Goal: Use online tool/utility: Utilize a website feature to perform a specific function

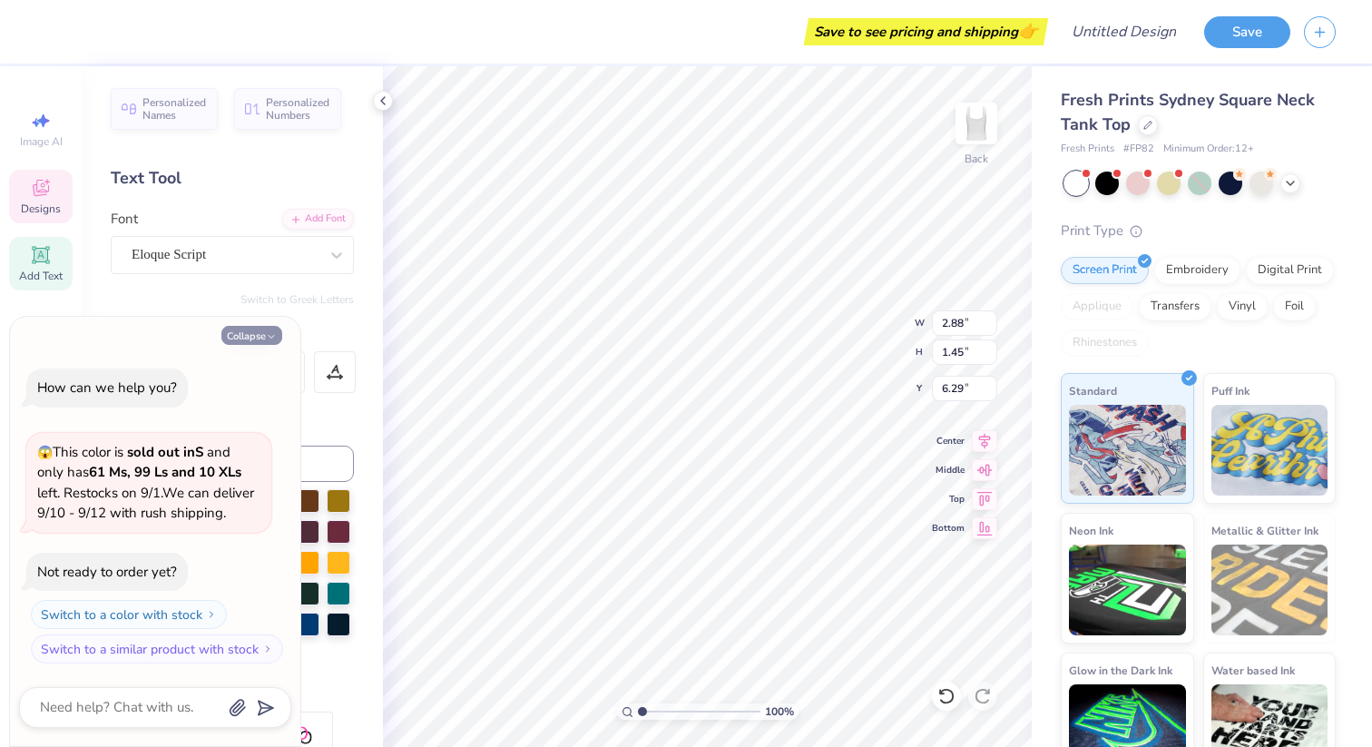
click at [267, 337] on icon "button" at bounding box center [271, 336] width 11 height 11
type textarea "x"
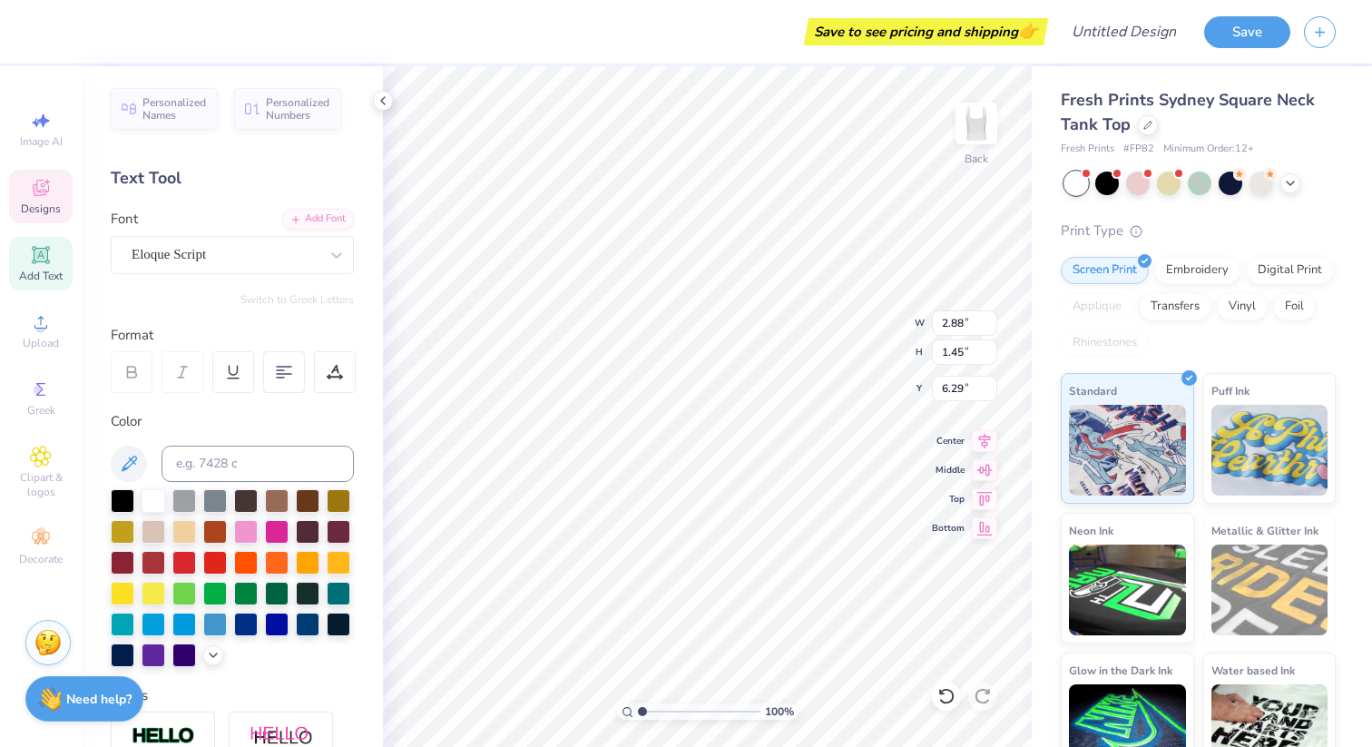
click at [38, 269] on span "Add Text" at bounding box center [41, 276] width 44 height 15
type input "3.79"
type input "1.10"
type input "5.95"
type input "4.74"
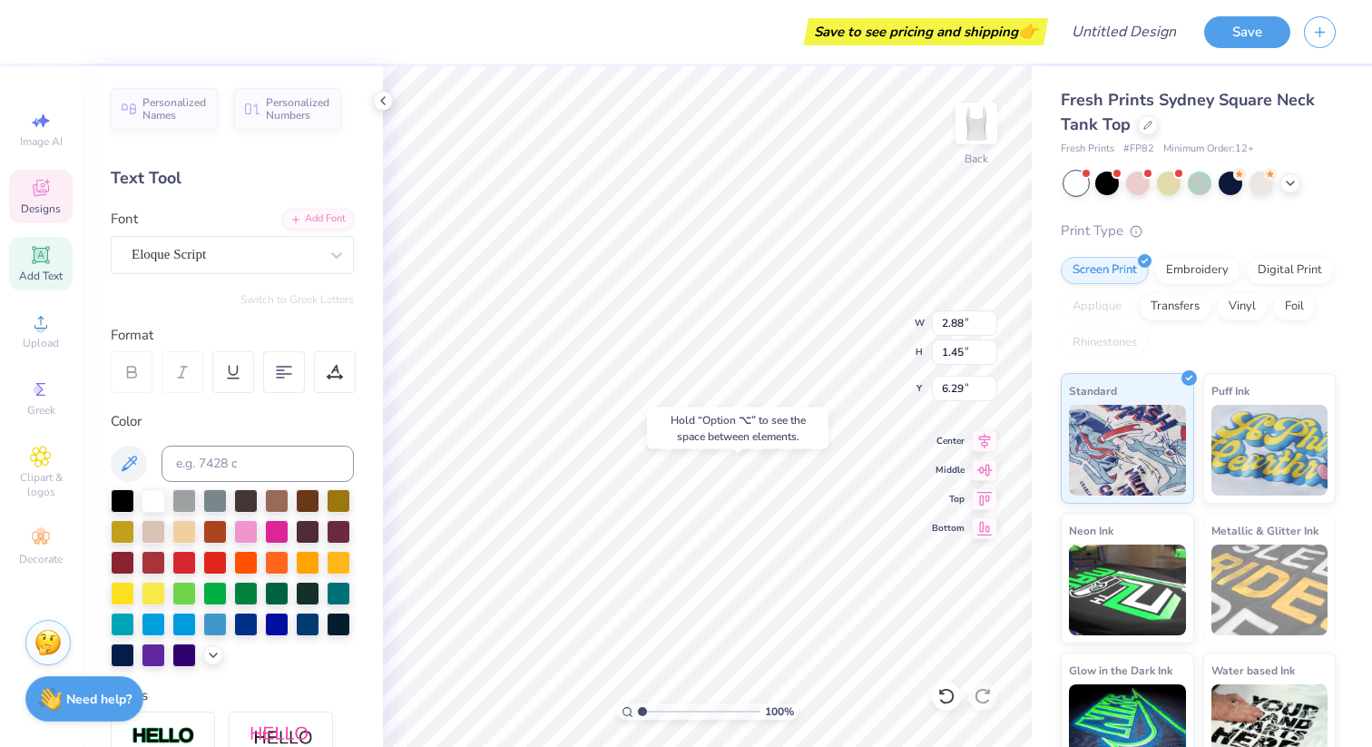
type input "1.94"
type input "4.81"
type input "2.88"
type input "1.45"
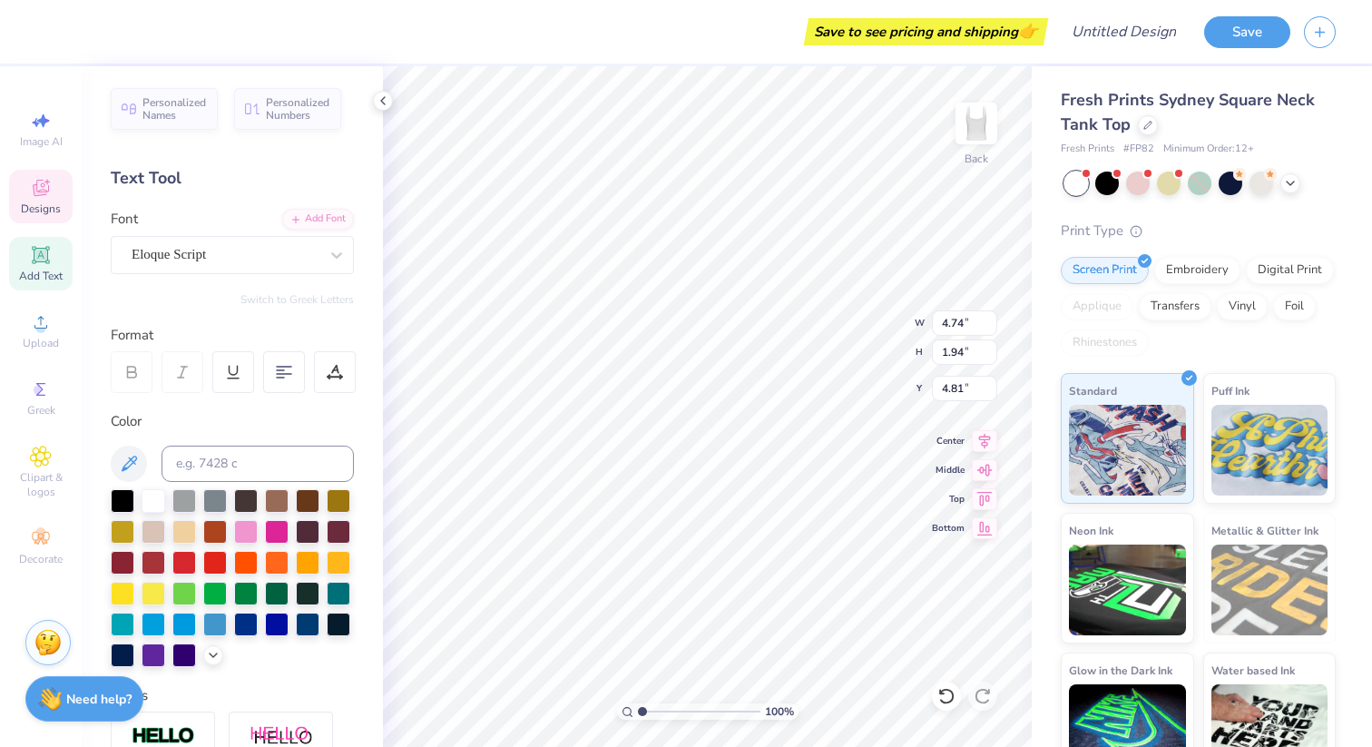
type input "6.29"
type input "4.74"
type input "1.94"
type input "4.81"
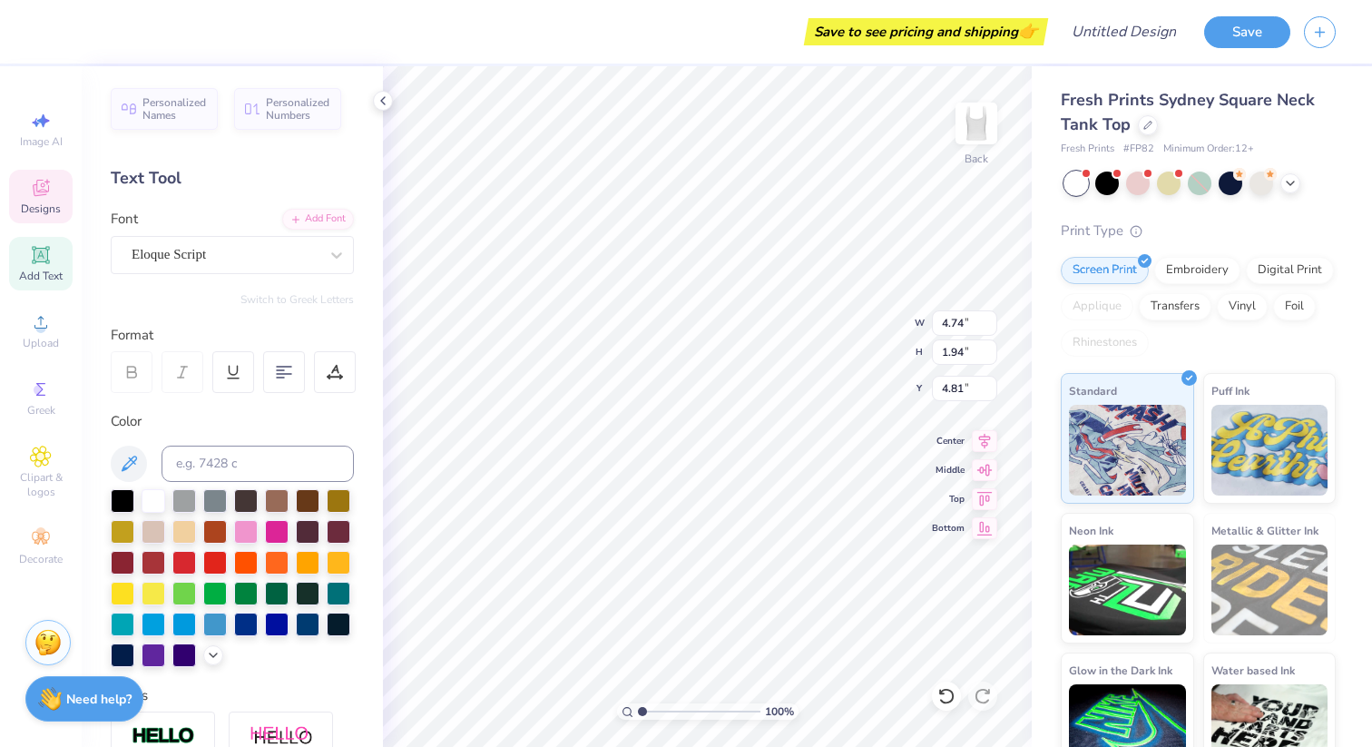
type textarea "C"
type textarea "Big"
type input "2.88"
type input "1.45"
type input "6.29"
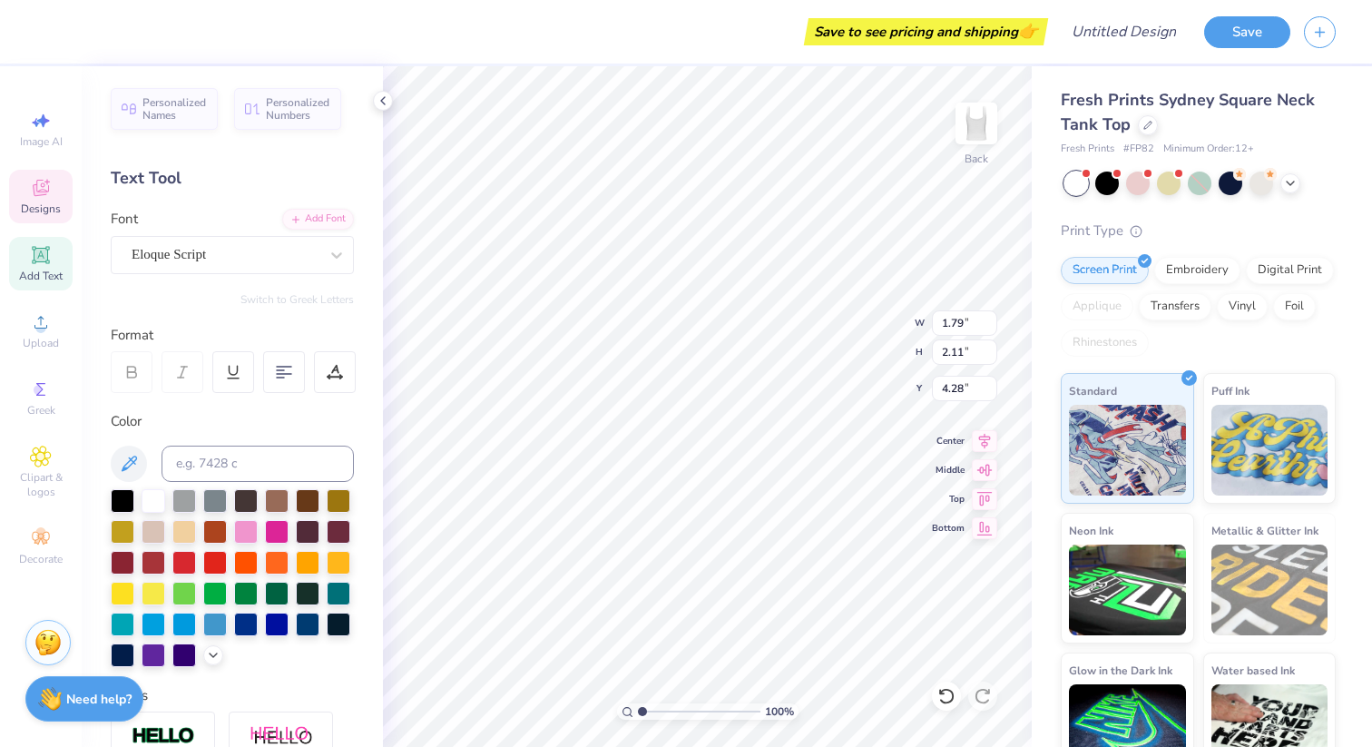
type input "4.81"
type input "5.04"
click at [44, 190] on icon at bounding box center [41, 188] width 22 height 22
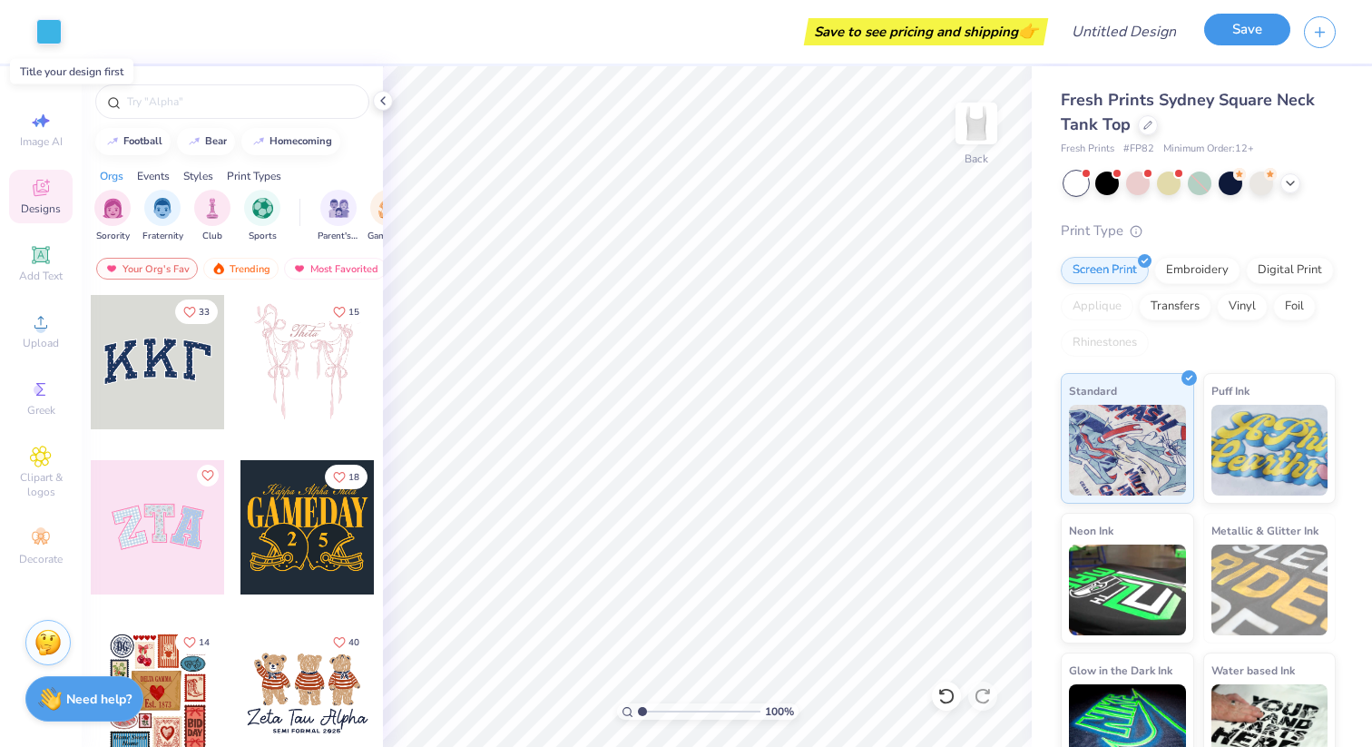
click at [1227, 34] on button "Save" at bounding box center [1247, 30] width 86 height 32
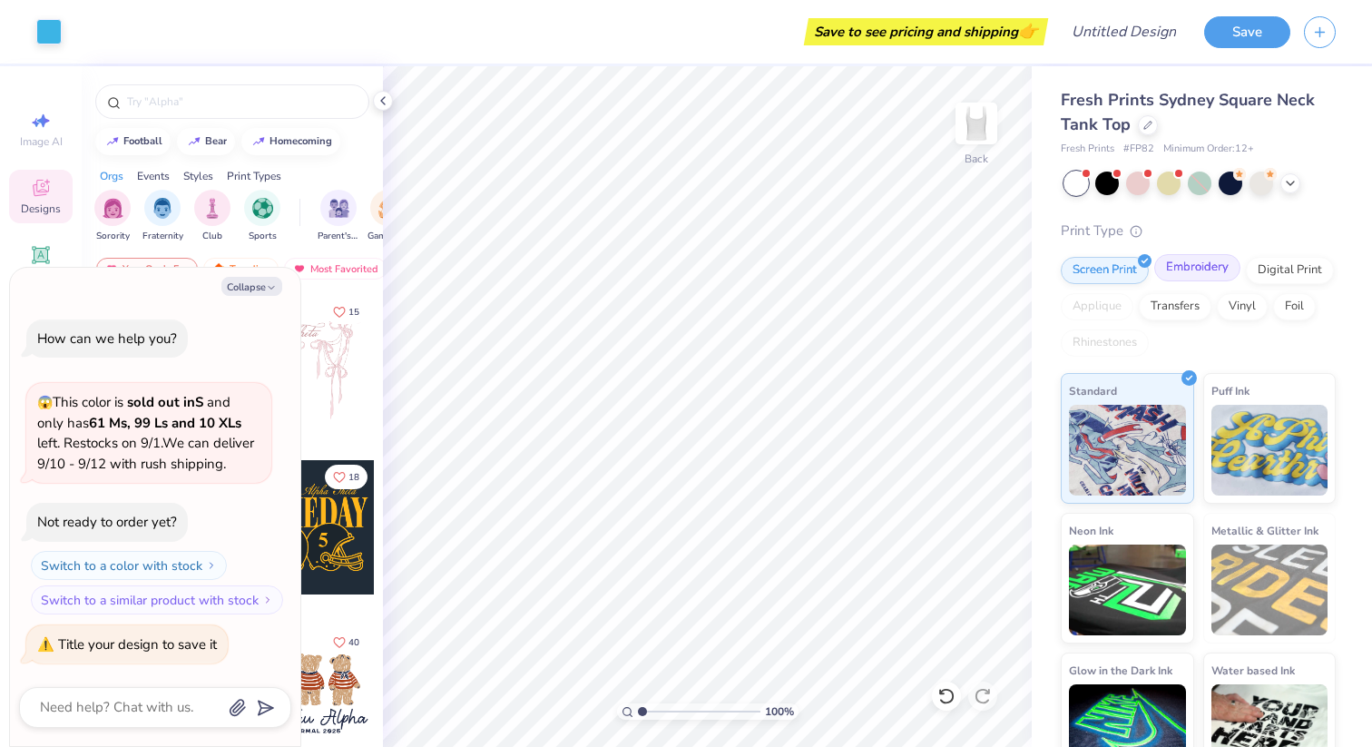
click at [1168, 273] on div "Embroidery" at bounding box center [1197, 267] width 86 height 27
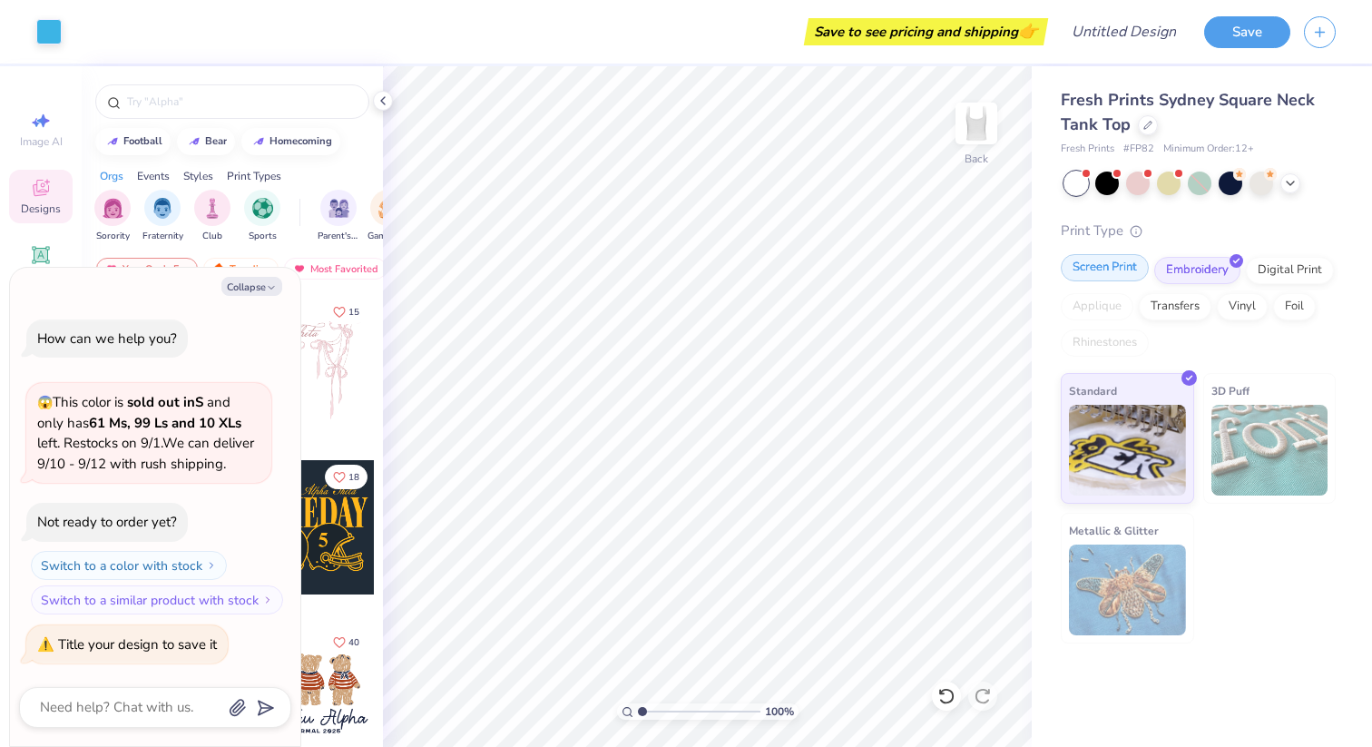
click at [1118, 278] on div "Screen Print" at bounding box center [1104, 267] width 88 height 27
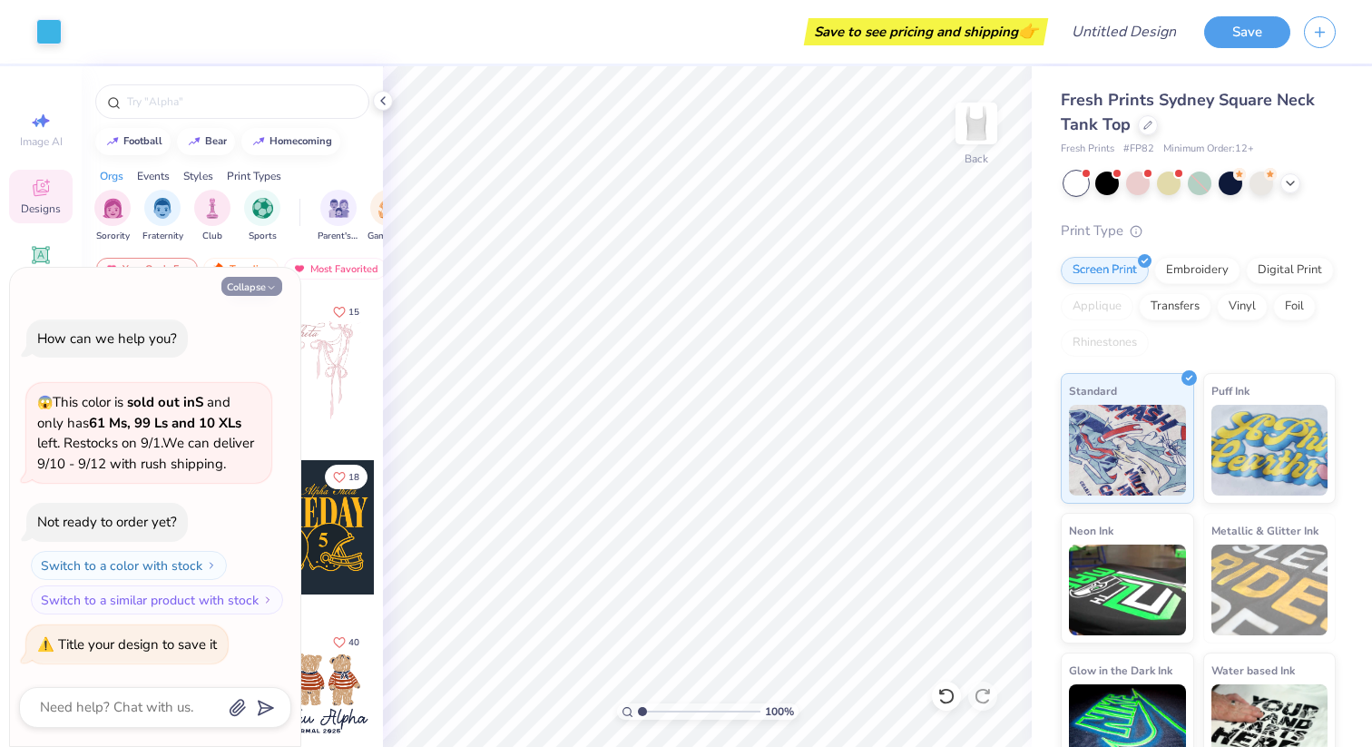
click at [269, 283] on icon "button" at bounding box center [271, 287] width 11 height 11
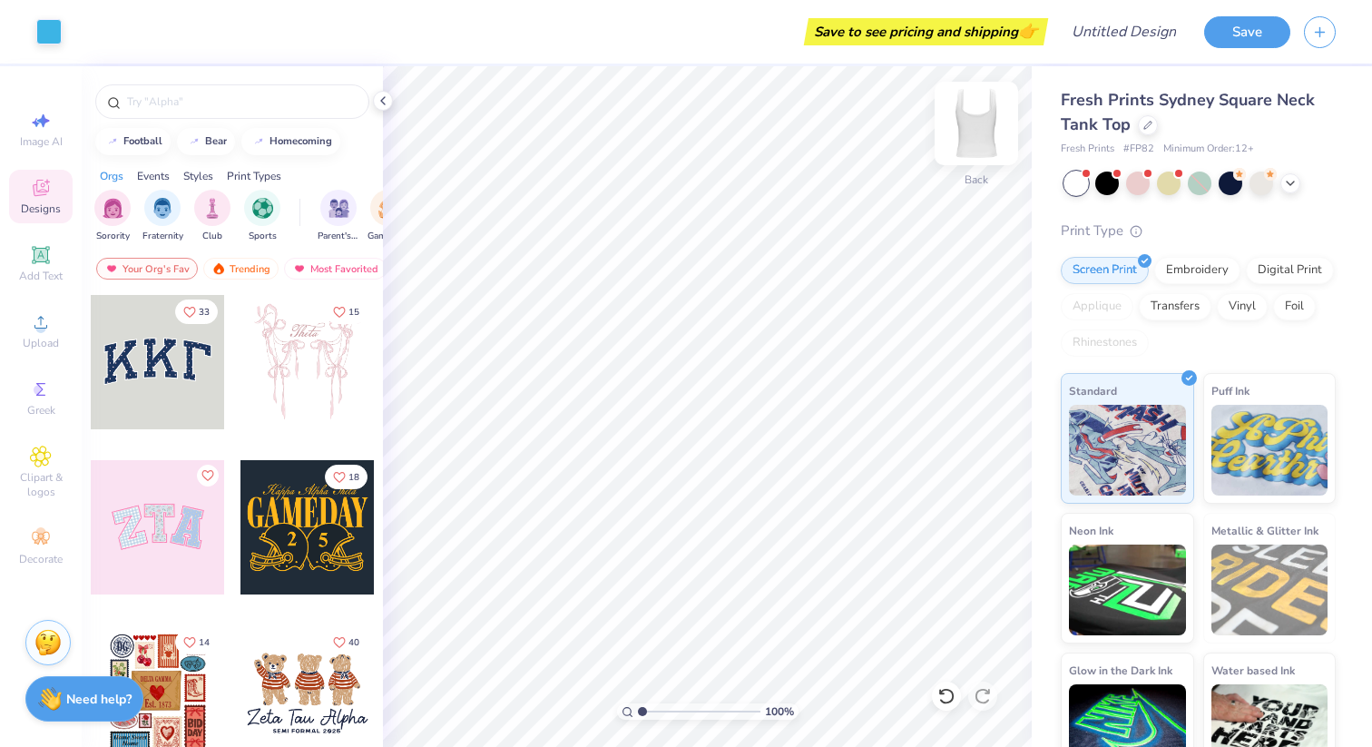
click at [978, 127] on img at bounding box center [976, 123] width 73 height 73
click at [978, 128] on img at bounding box center [976, 123] width 73 height 73
click at [1239, 37] on button "Save" at bounding box center [1247, 30] width 86 height 32
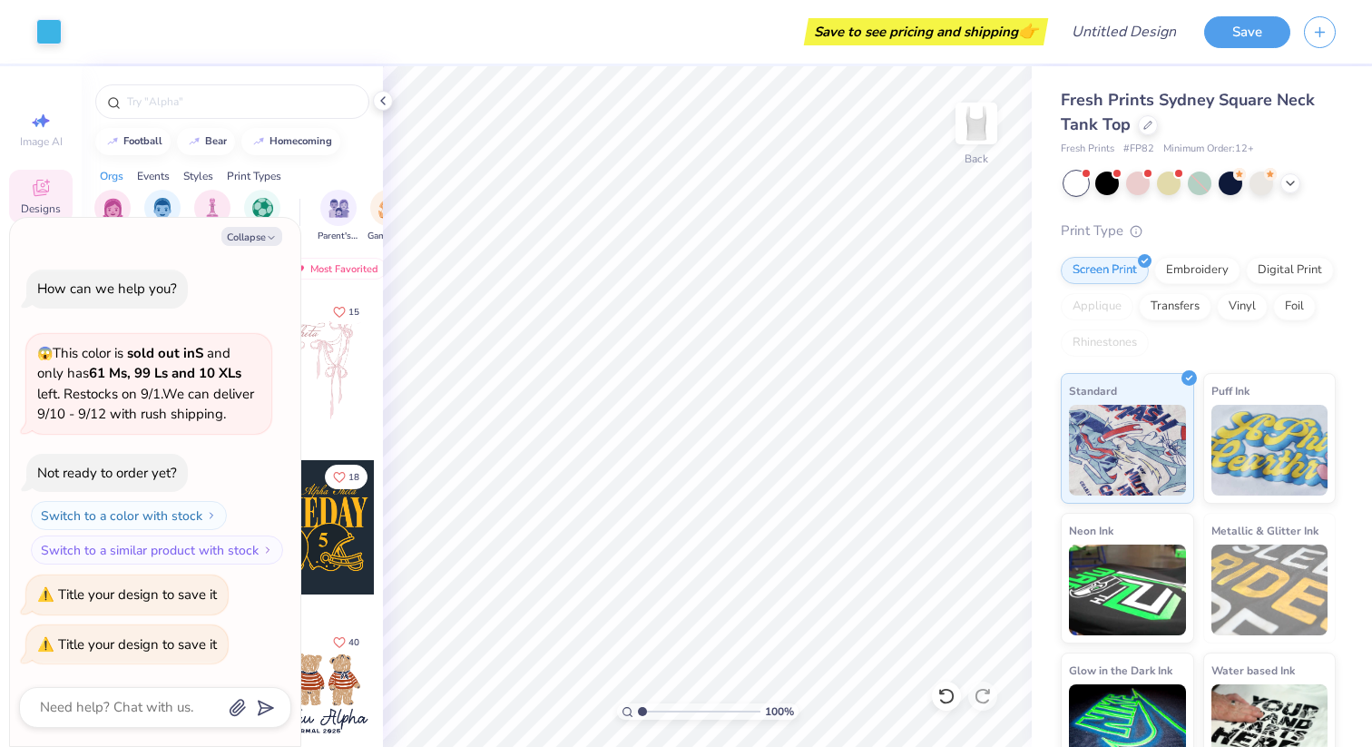
scroll to position [36, 0]
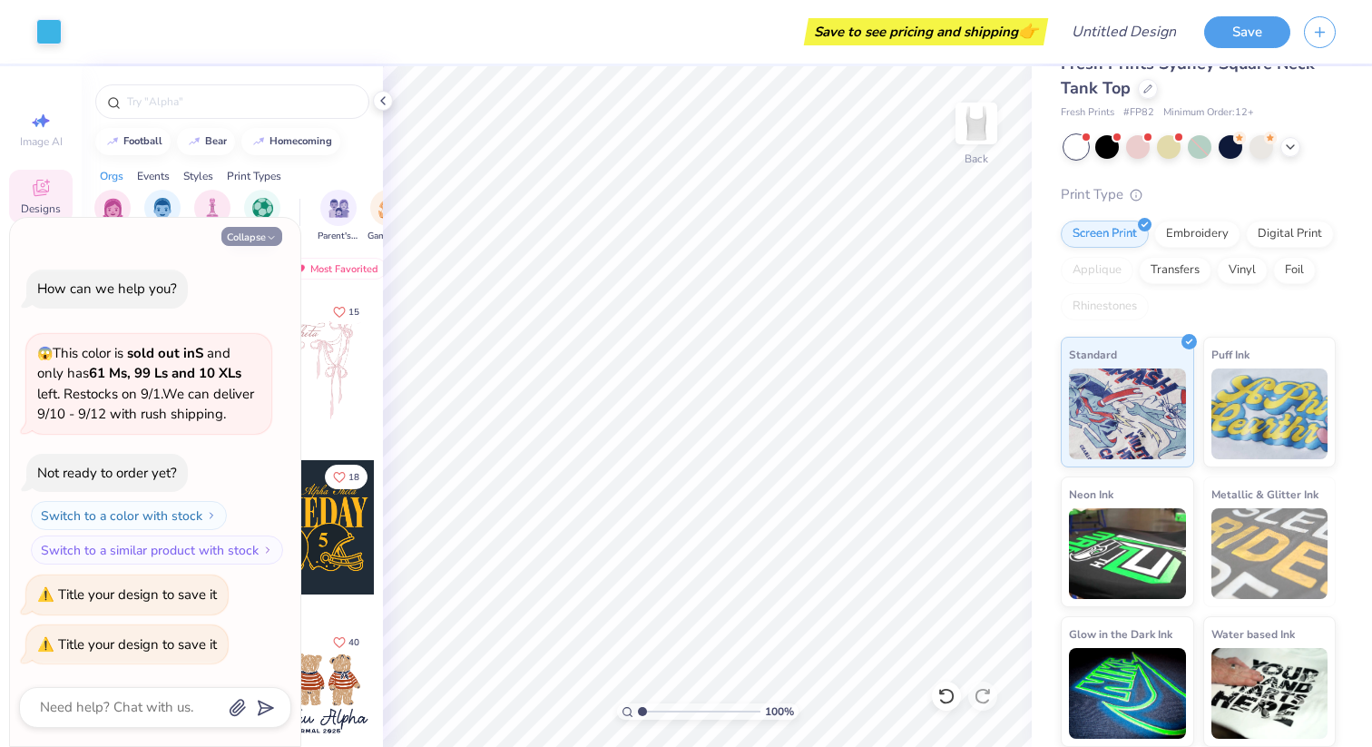
click at [256, 227] on button "Collapse" at bounding box center [251, 236] width 61 height 19
type textarea "x"
